Goal: Task Accomplishment & Management: Use online tool/utility

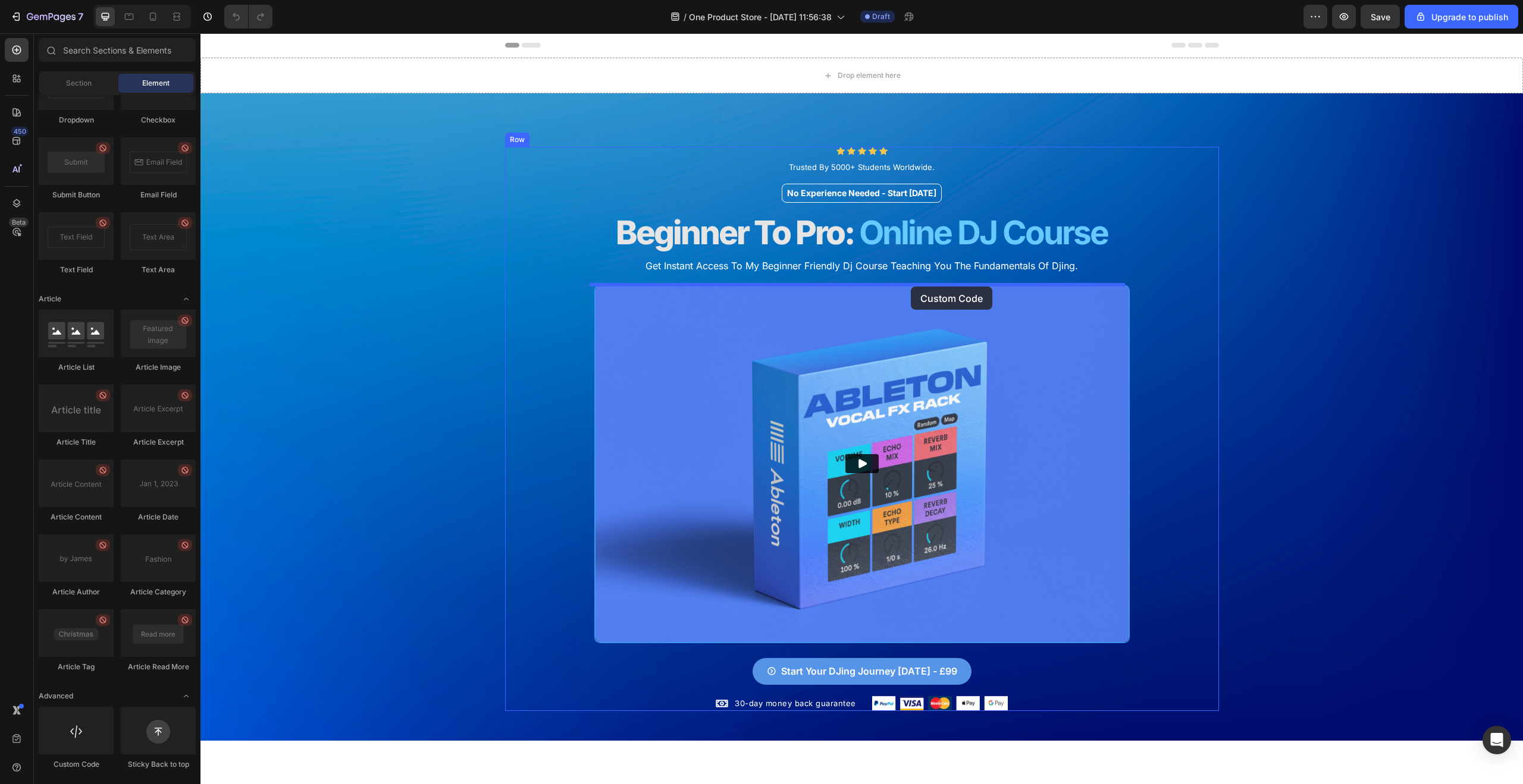
drag, startPoint x: 272, startPoint y: 770, endPoint x: 910, endPoint y: 287, distance: 800.2
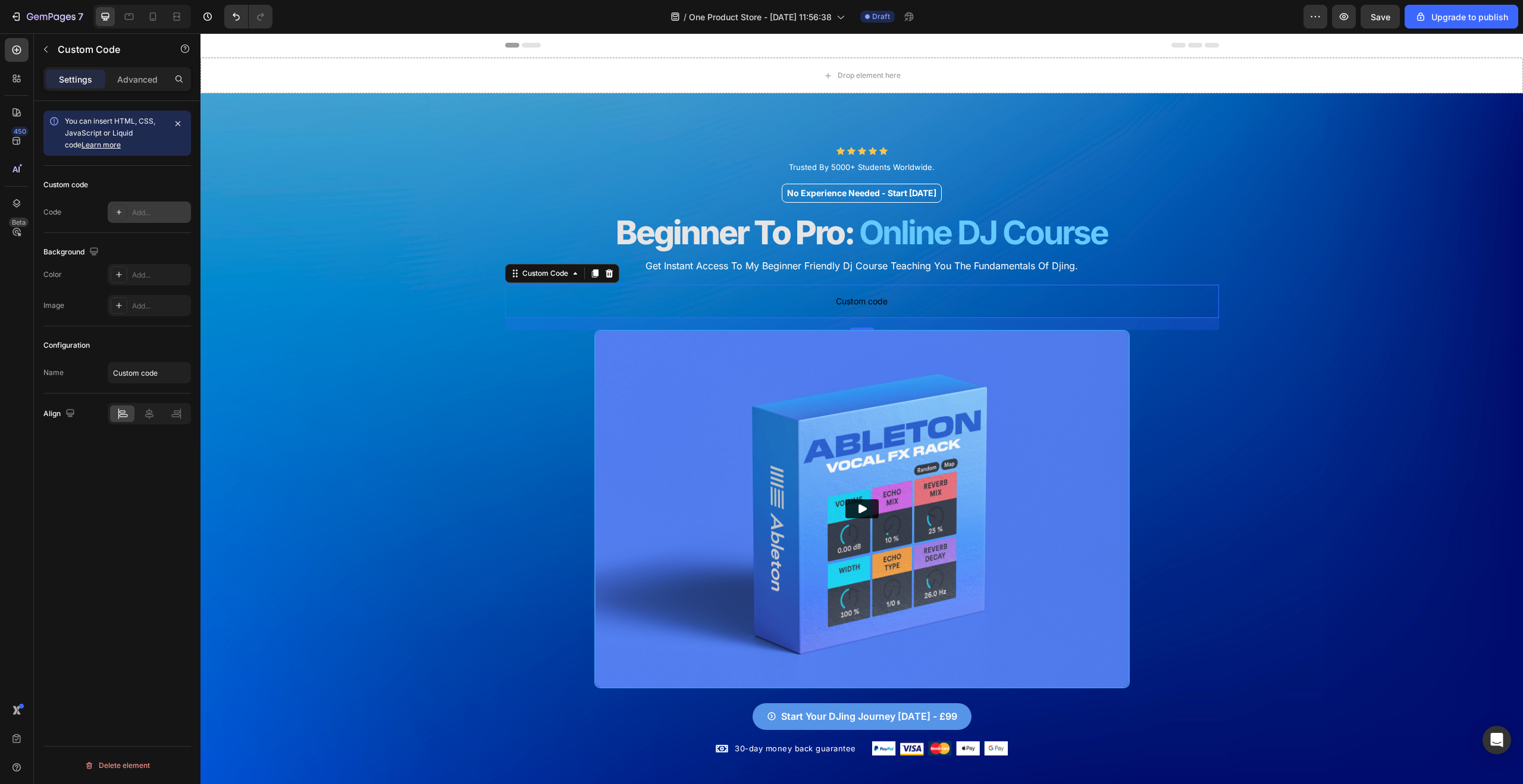
click at [155, 210] on div "Add..." at bounding box center [160, 213] width 56 height 11
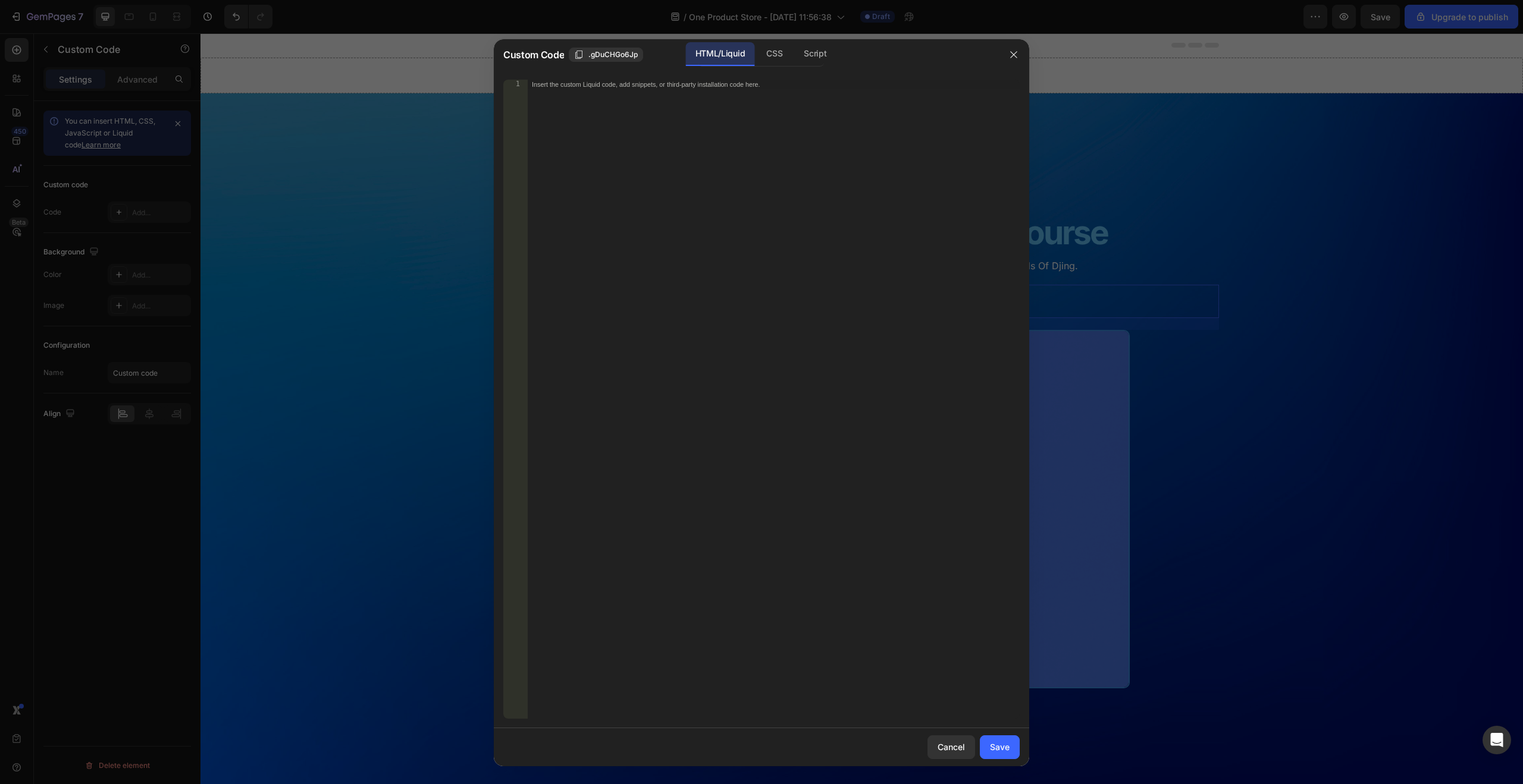
click at [691, 159] on div "Insert the custom Liquid code, add snippets, or third-party installation code h…" at bounding box center [773, 408] width 493 height 659
paste textarea "<iframe width="560" height="315" src="[URL][DOMAIN_NAME]" title="YouTube video …"
type textarea "<iframe width="560" height="315" src="[URL][DOMAIN_NAME]" title="YouTube video …"
click at [1005, 743] on button "Save" at bounding box center [999, 747] width 40 height 24
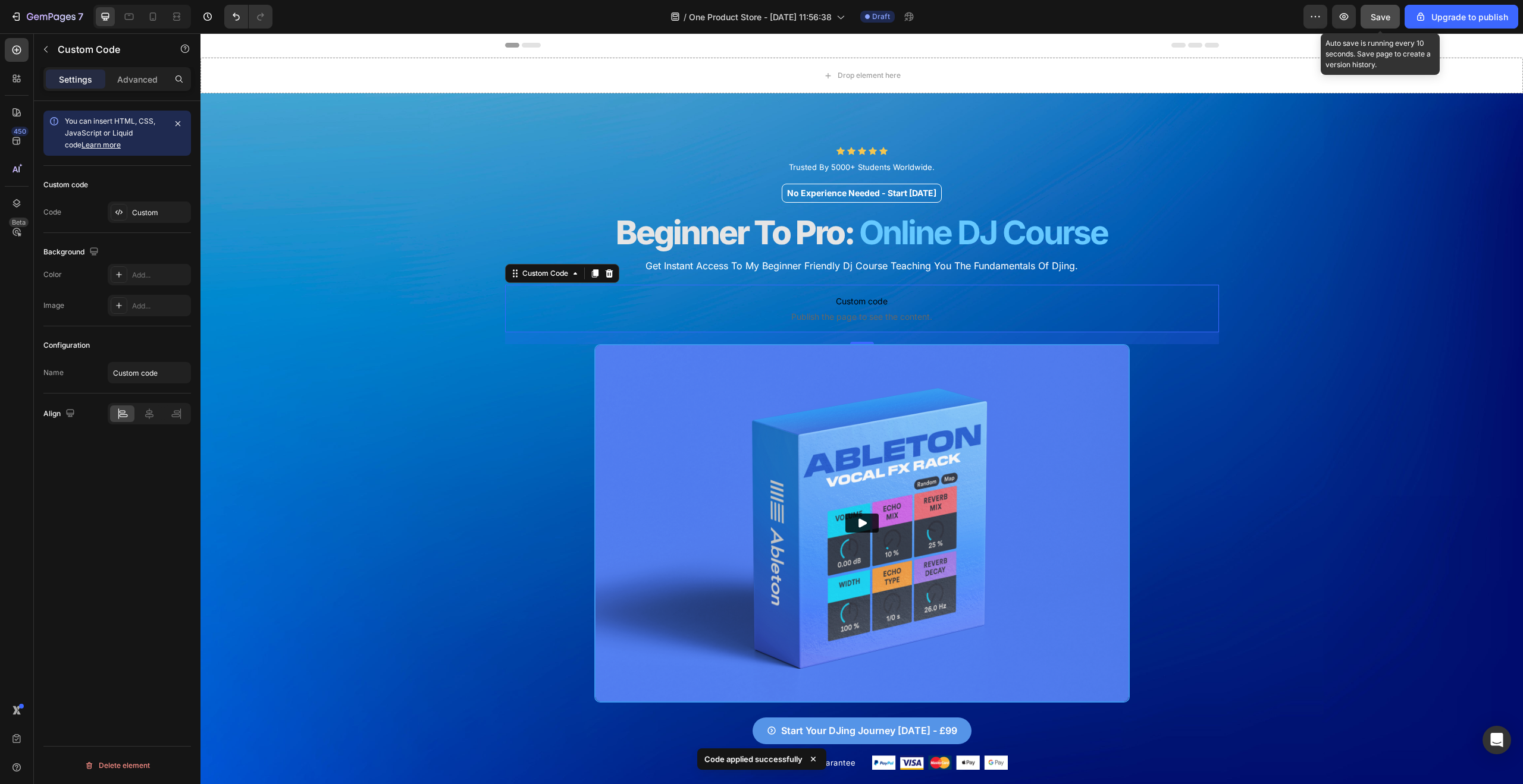
click at [1384, 23] on button "Save" at bounding box center [1380, 16] width 39 height 24
click at [1350, 26] on button "button" at bounding box center [1343, 16] width 24 height 24
click at [152, 417] on icon at bounding box center [149, 414] width 12 height 12
click at [127, 71] on div "Advanced" at bounding box center [138, 79] width 60 height 19
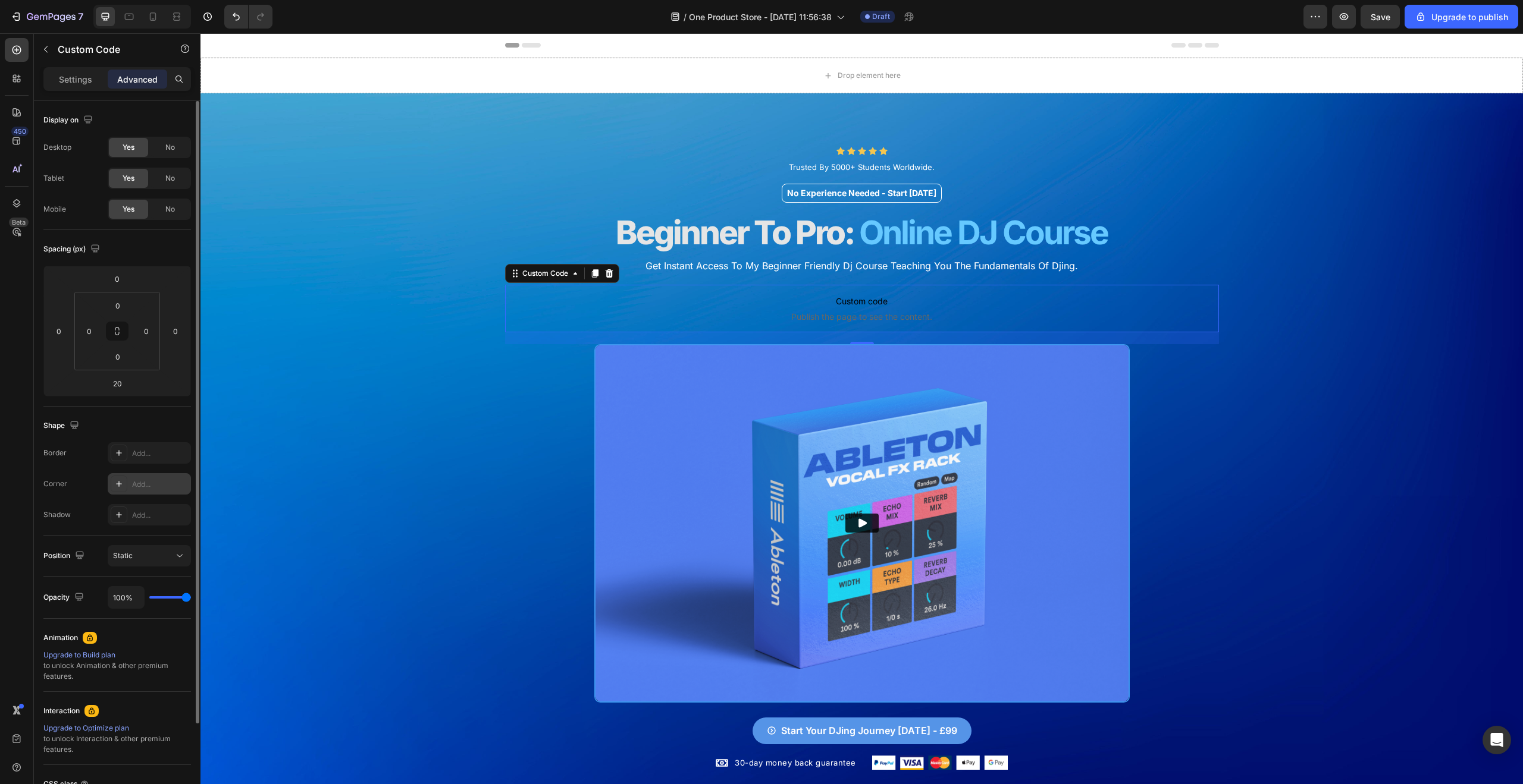
click at [144, 488] on div "Add..." at bounding box center [160, 485] width 56 height 11
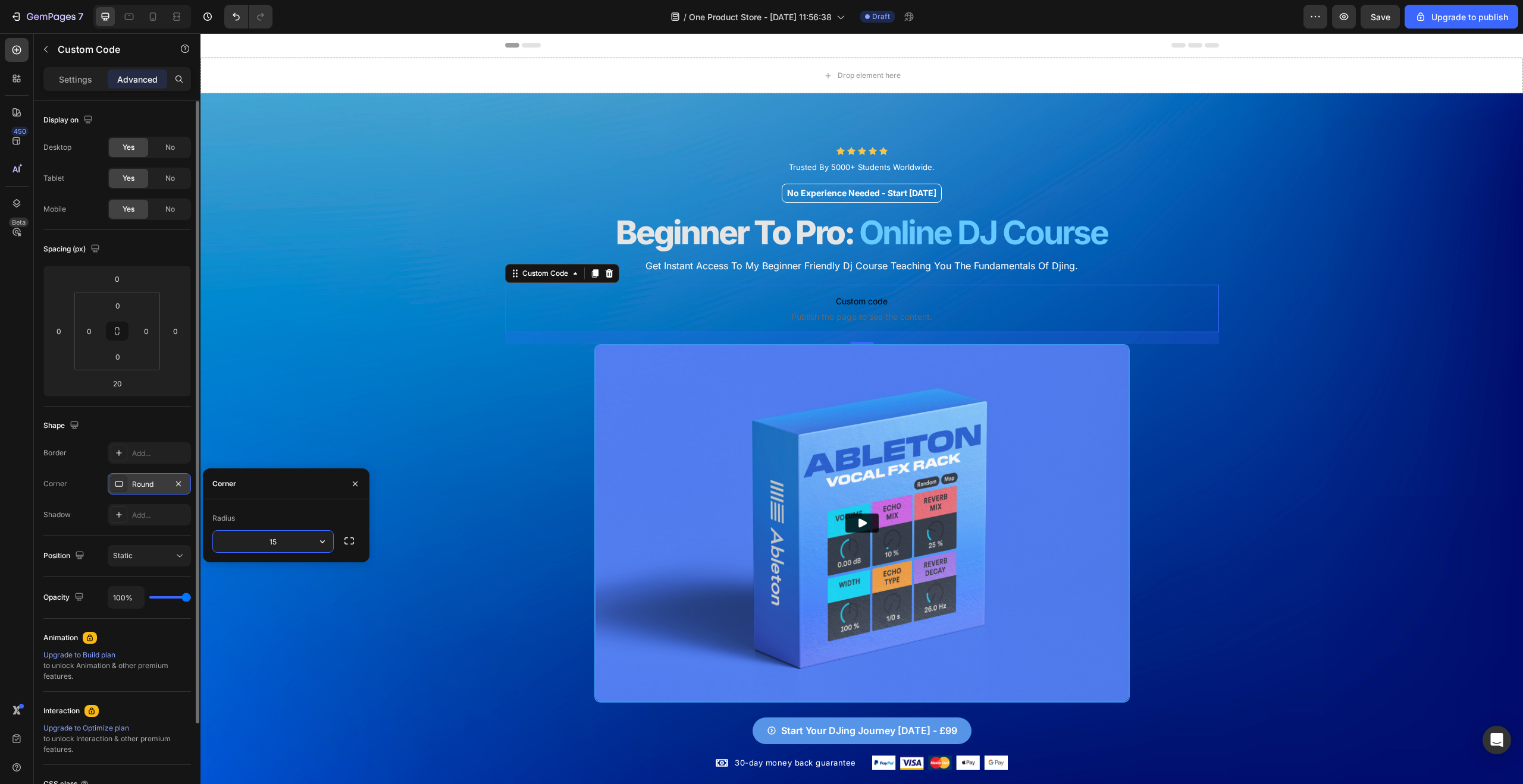
type input "15"
click at [1269, 504] on div "Icon Icon Icon Icon Icon Icon List Trusted By 5000+ Students Worldwide. Text Bl…" at bounding box center [861, 447] width 1322 height 707
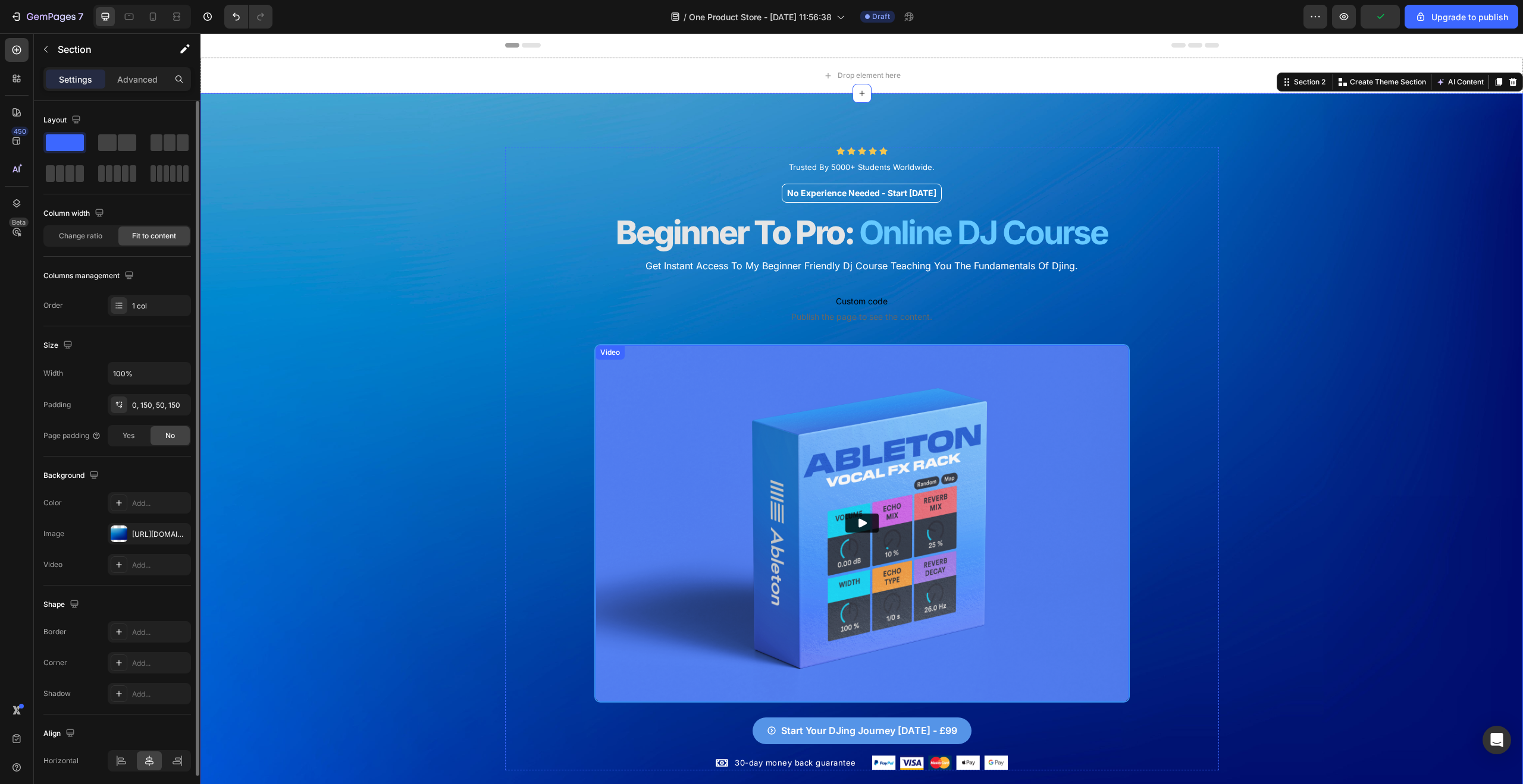
click at [1066, 389] on img at bounding box center [862, 523] width 533 height 355
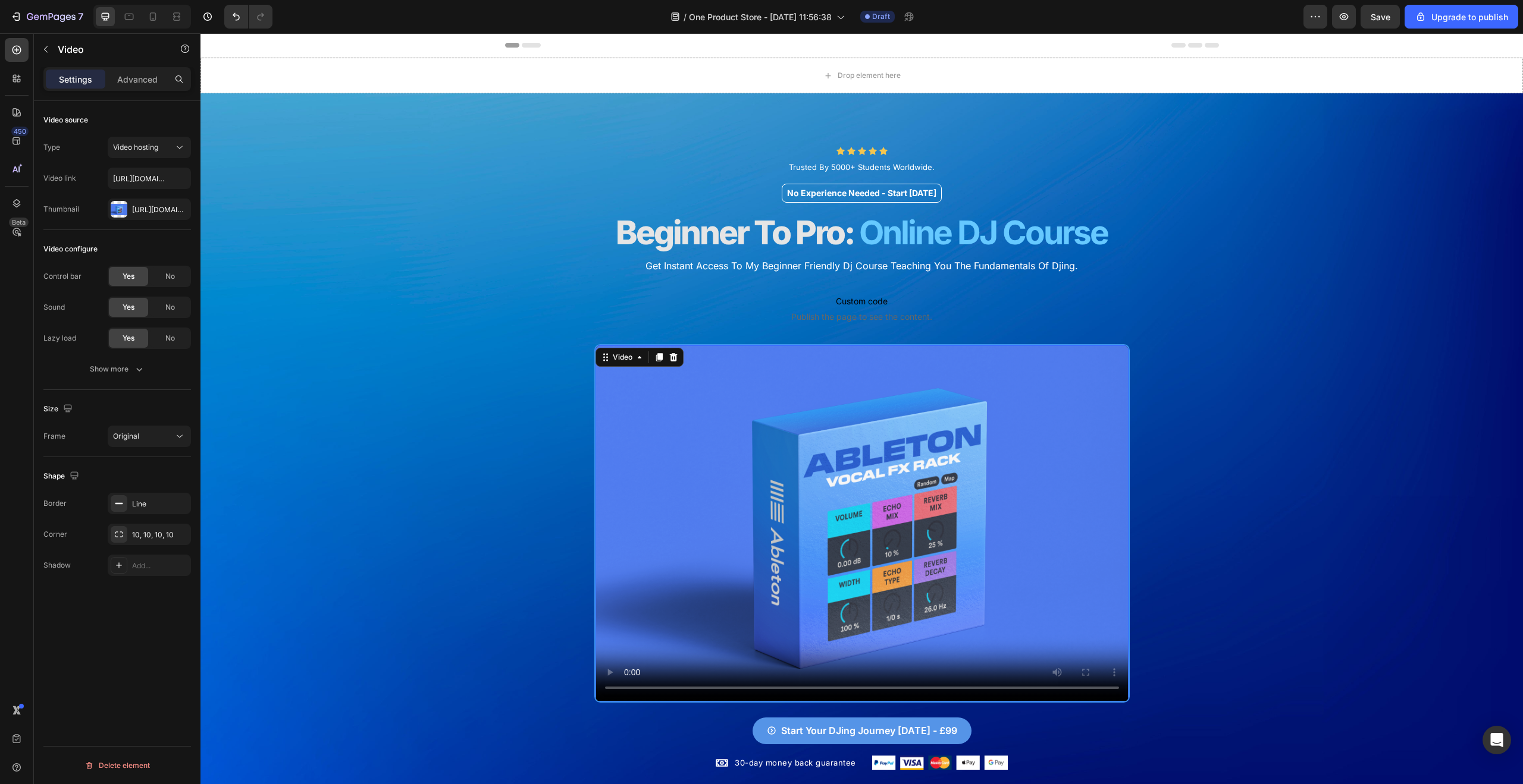
click at [1048, 442] on video at bounding box center [862, 523] width 533 height 355
click at [1395, 22] on button "Save" at bounding box center [1380, 16] width 39 height 24
click at [1348, 22] on icon "button" at bounding box center [1344, 17] width 12 height 12
click at [1351, 22] on button "button" at bounding box center [1343, 16] width 24 height 24
